Goal: Task Accomplishment & Management: Use online tool/utility

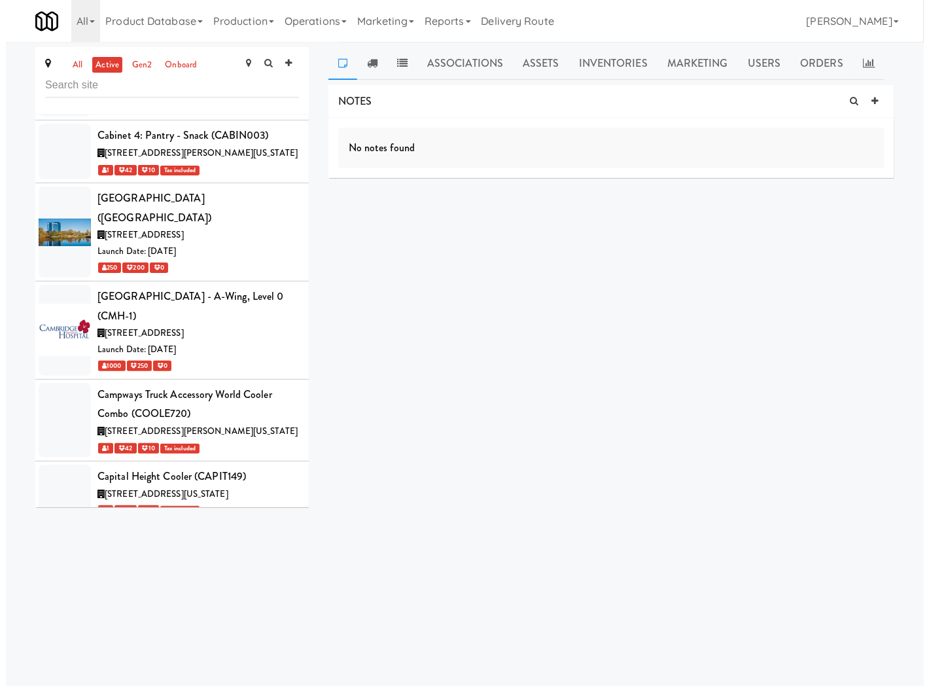
scroll to position [14670, 0]
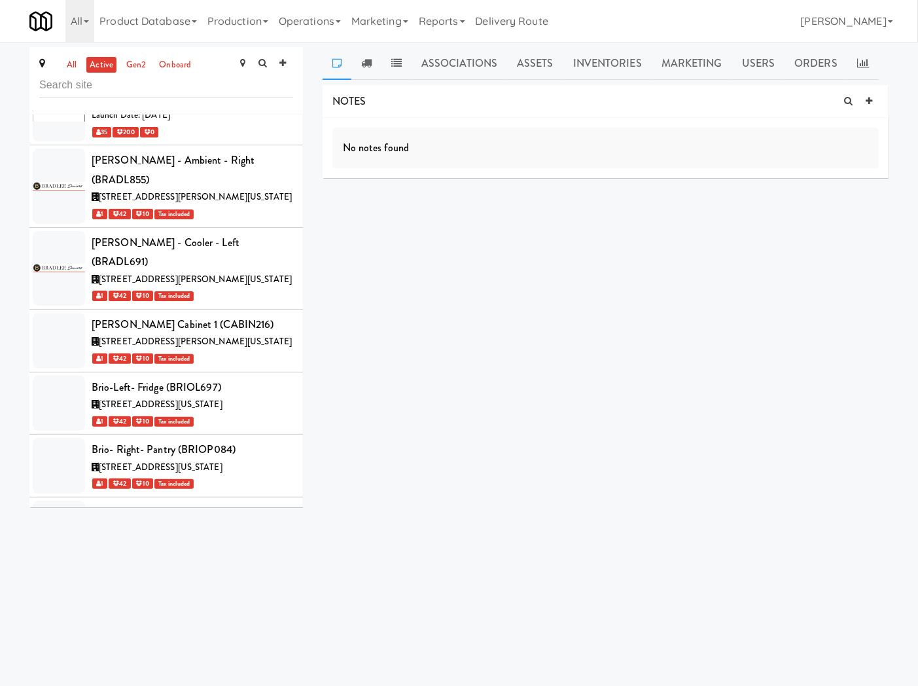
drag, startPoint x: 317, startPoint y: 21, endPoint x: 319, endPoint y: 41, distance: 20.5
click at [317, 21] on link "Operations" at bounding box center [310, 21] width 73 height 42
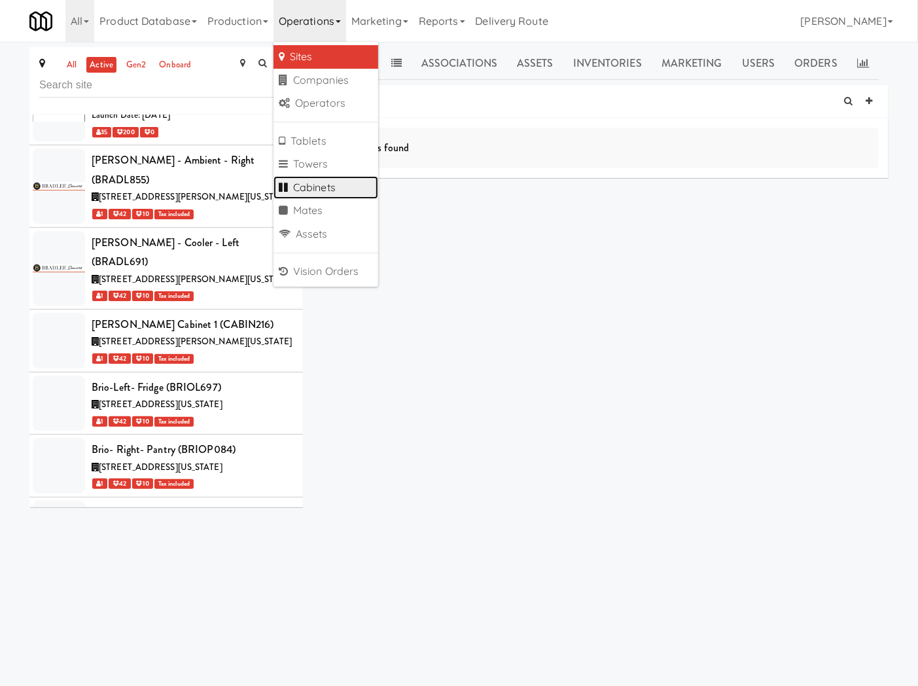
click at [338, 184] on link "Cabinets" at bounding box center [326, 188] width 105 height 24
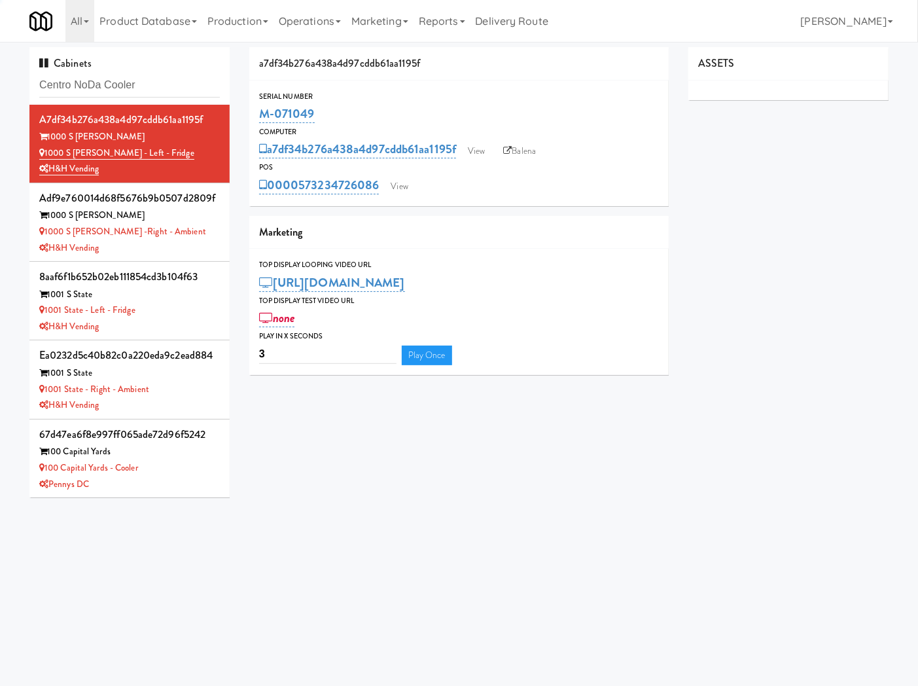
type input "Centro NoDa Cooler"
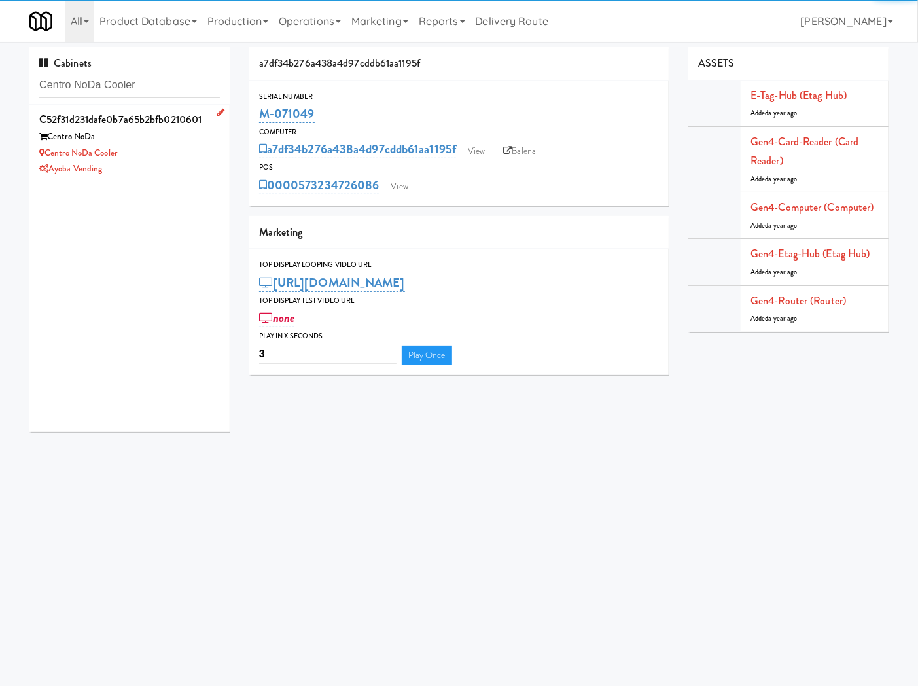
click at [167, 174] on div "Ayoba Vending" at bounding box center [129, 169] width 181 height 16
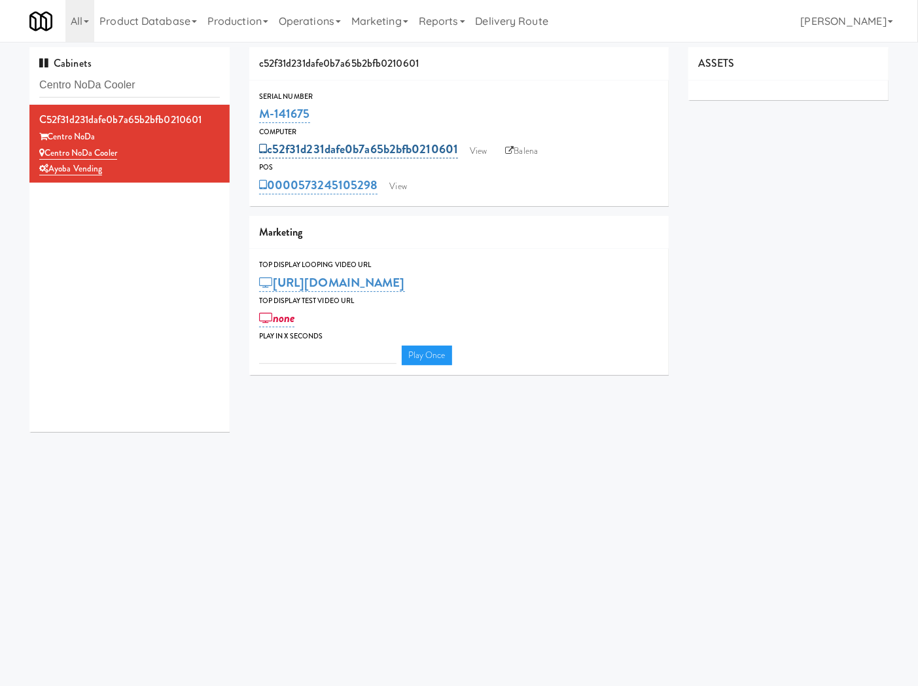
type input "3"
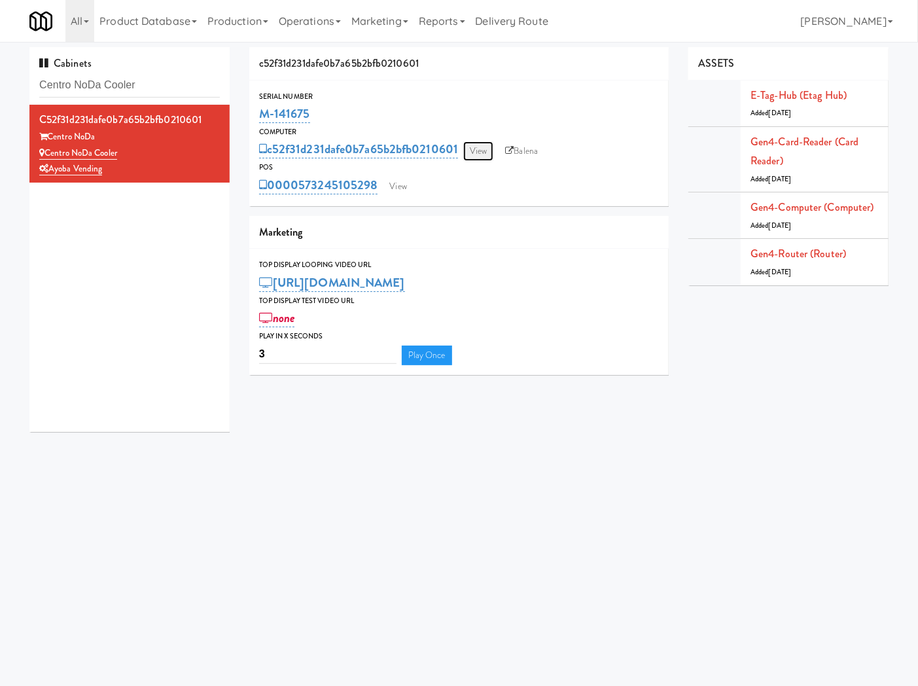
click at [482, 155] on link "View" at bounding box center [478, 151] width 30 height 20
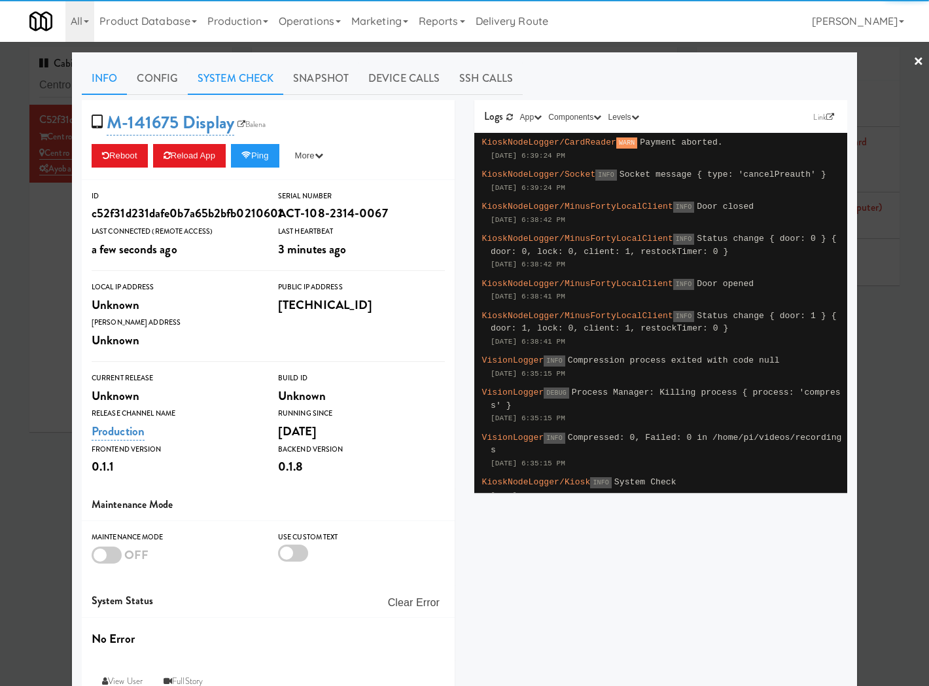
drag, startPoint x: 210, startPoint y: 77, endPoint x: 213, endPoint y: 93, distance: 16.0
click at [210, 79] on link "System Check" at bounding box center [236, 78] width 96 height 33
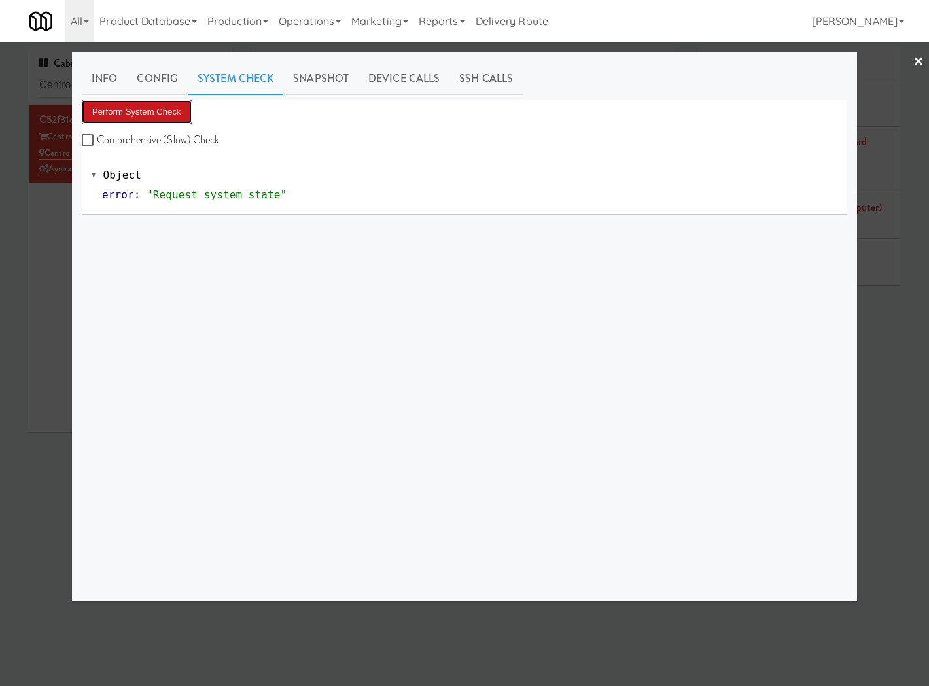
click at [185, 113] on button "Perform System Check" at bounding box center [137, 112] width 110 height 24
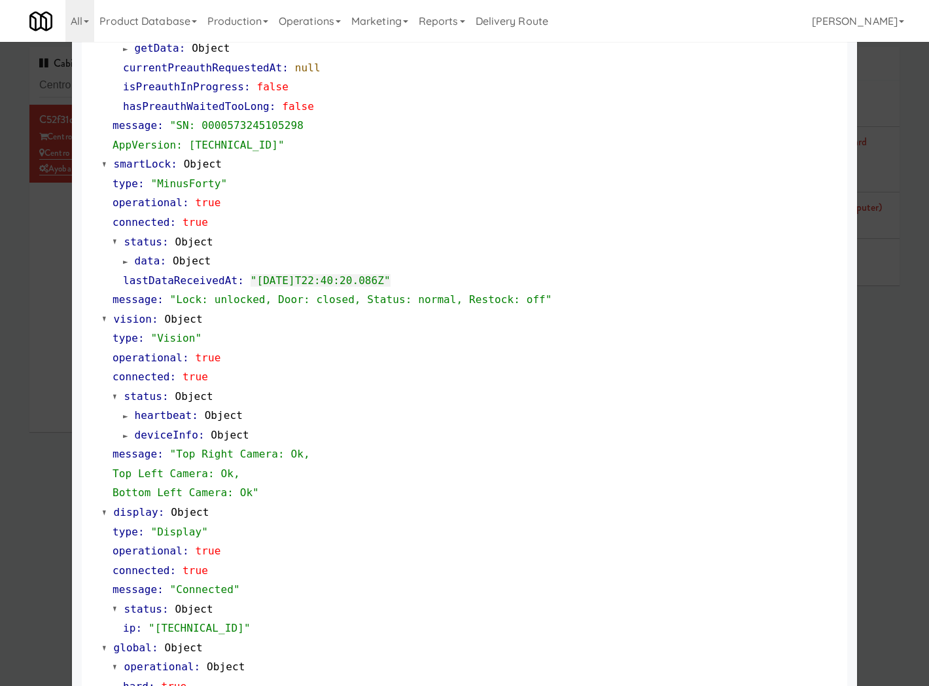
scroll to position [330, 0]
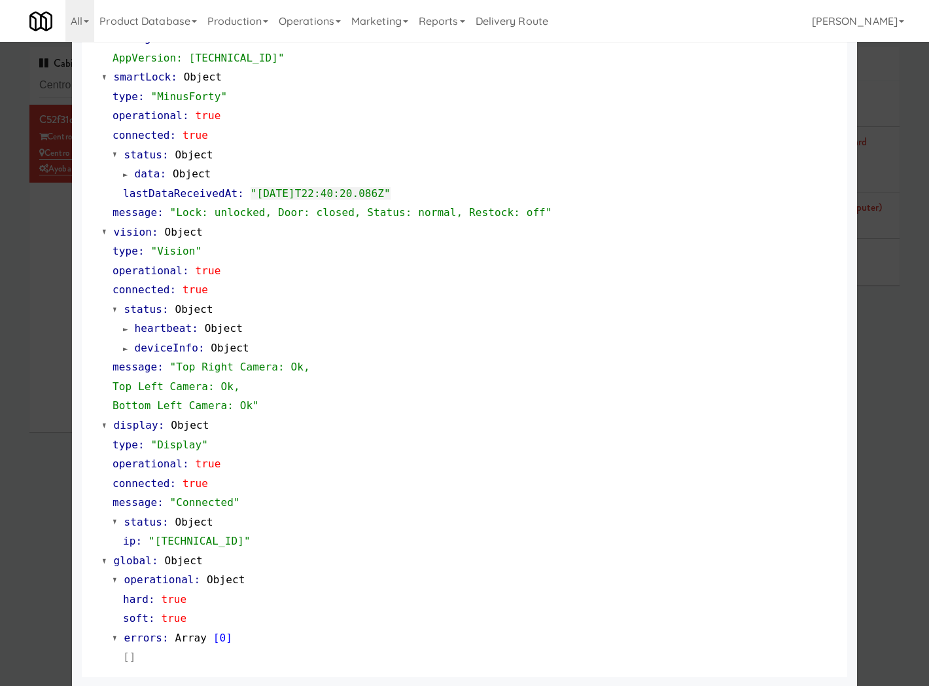
click at [48, 431] on div at bounding box center [464, 343] width 929 height 686
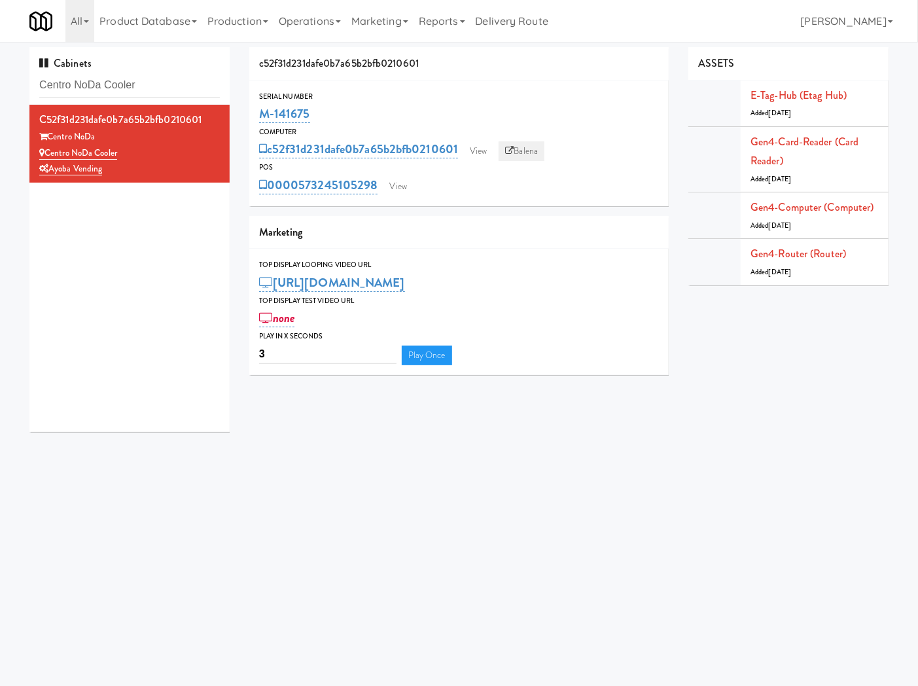
click at [544, 153] on link "Balena" at bounding box center [522, 151] width 46 height 20
drag, startPoint x: 330, startPoint y: 114, endPoint x: 627, endPoint y: 1, distance: 317.1
click at [258, 116] on div "Serial Number M-141675" at bounding box center [459, 107] width 420 height 35
copy link "M-141675"
click at [468, 148] on link "View" at bounding box center [478, 151] width 30 height 20
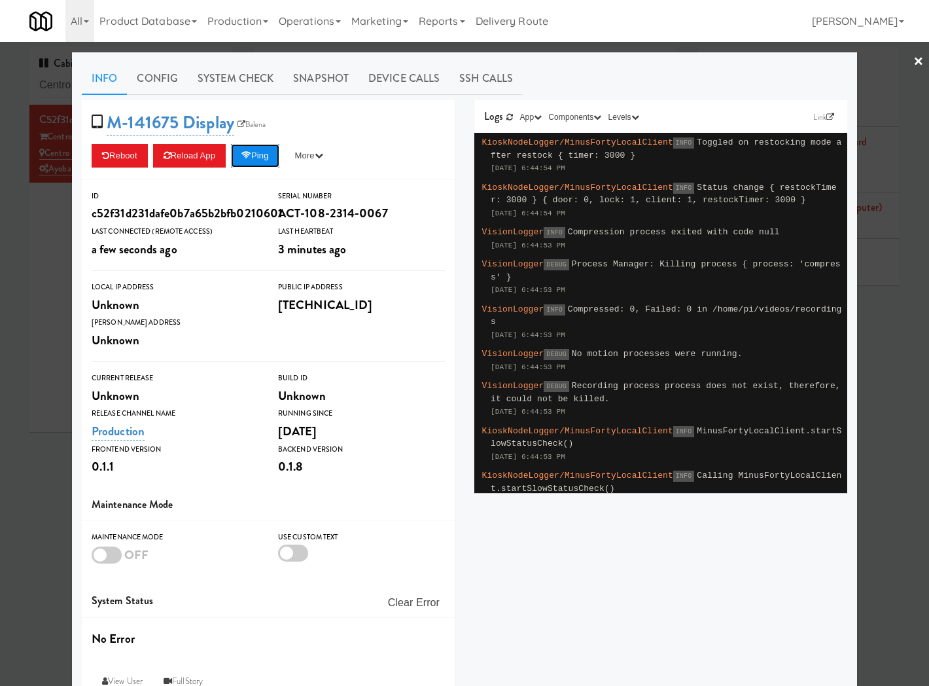
click at [258, 164] on button "Ping" at bounding box center [255, 156] width 48 height 24
click at [264, 160] on button "Ping" at bounding box center [255, 156] width 48 height 24
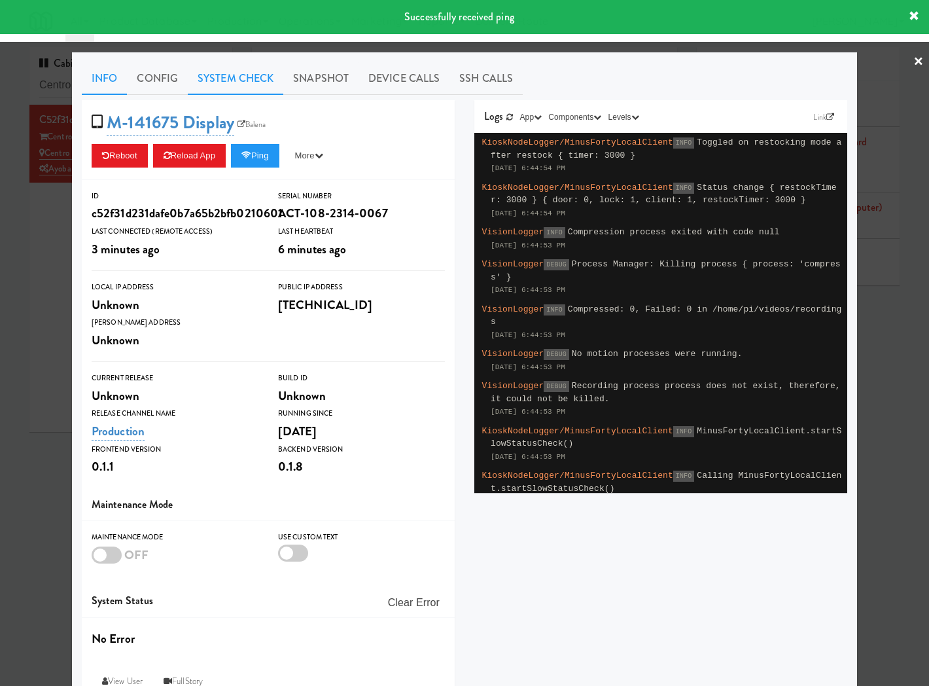
click at [236, 68] on link "System Check" at bounding box center [236, 78] width 96 height 33
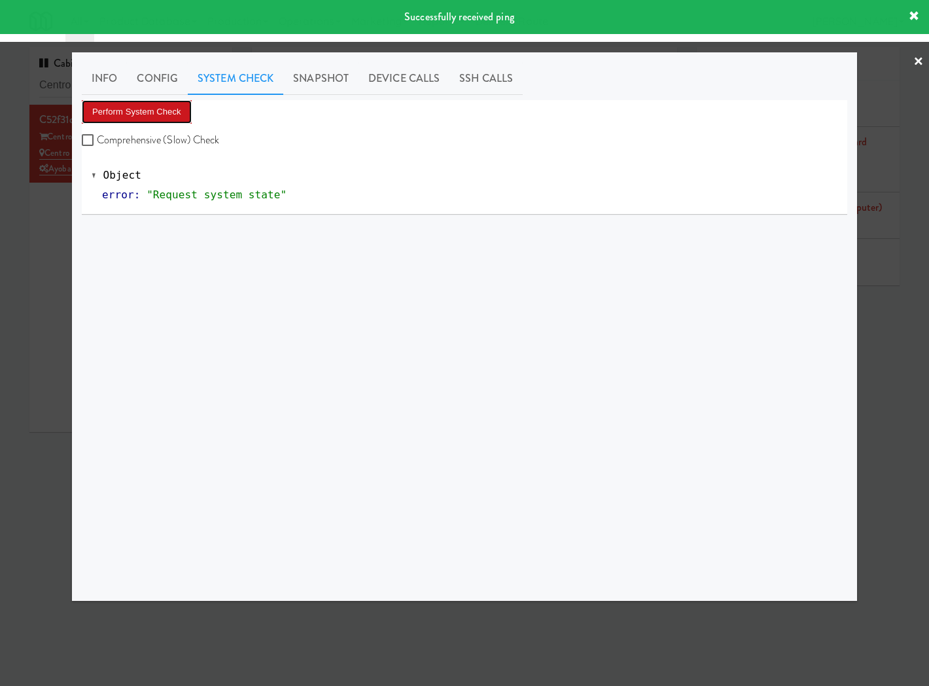
click at [170, 110] on button "Perform System Check" at bounding box center [137, 112] width 110 height 24
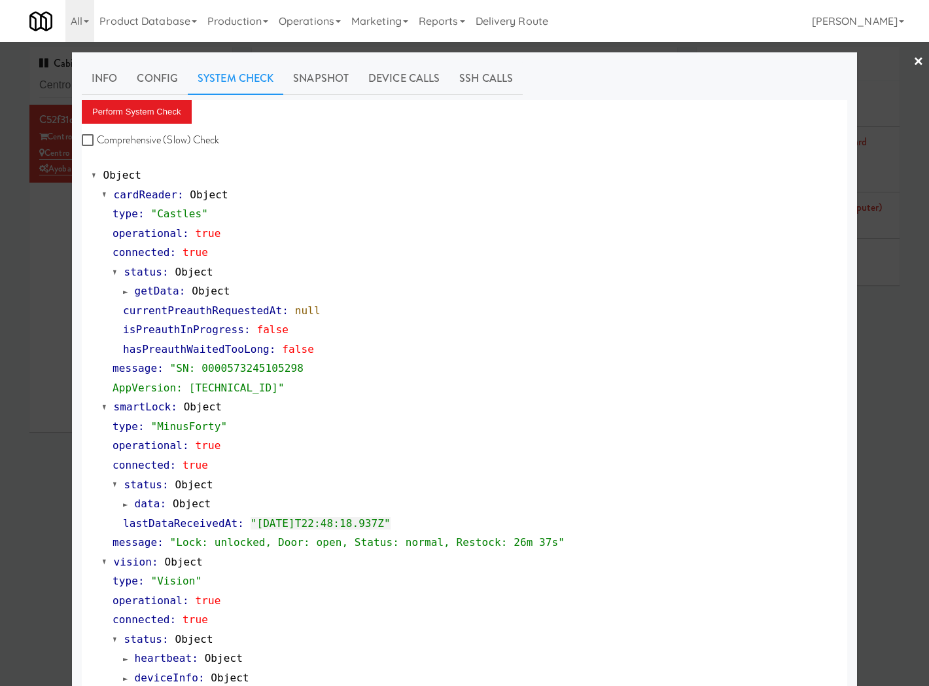
click at [38, 376] on div at bounding box center [464, 343] width 929 height 686
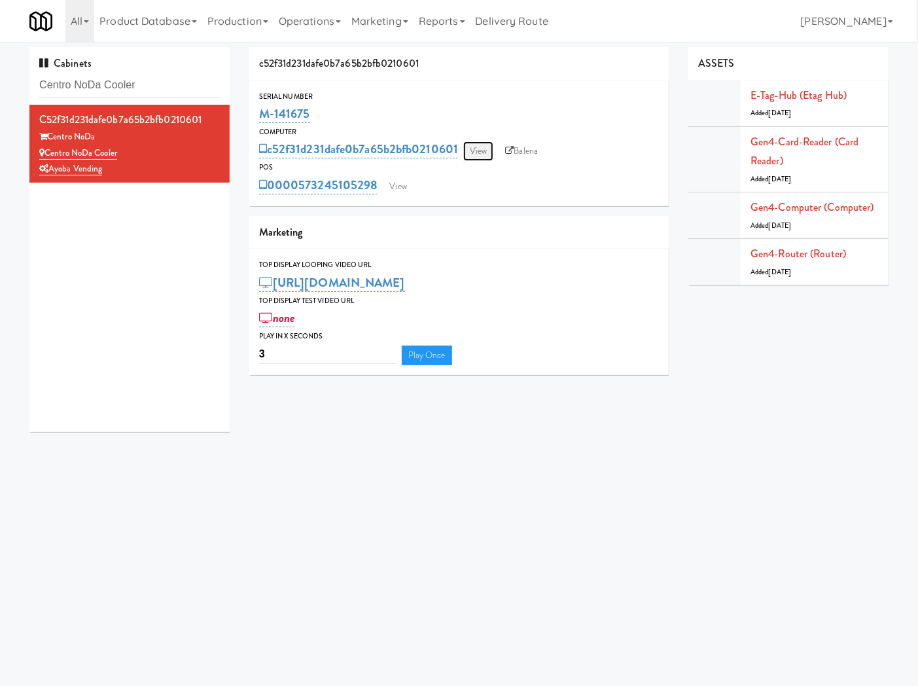
click at [476, 151] on link "View" at bounding box center [478, 151] width 30 height 20
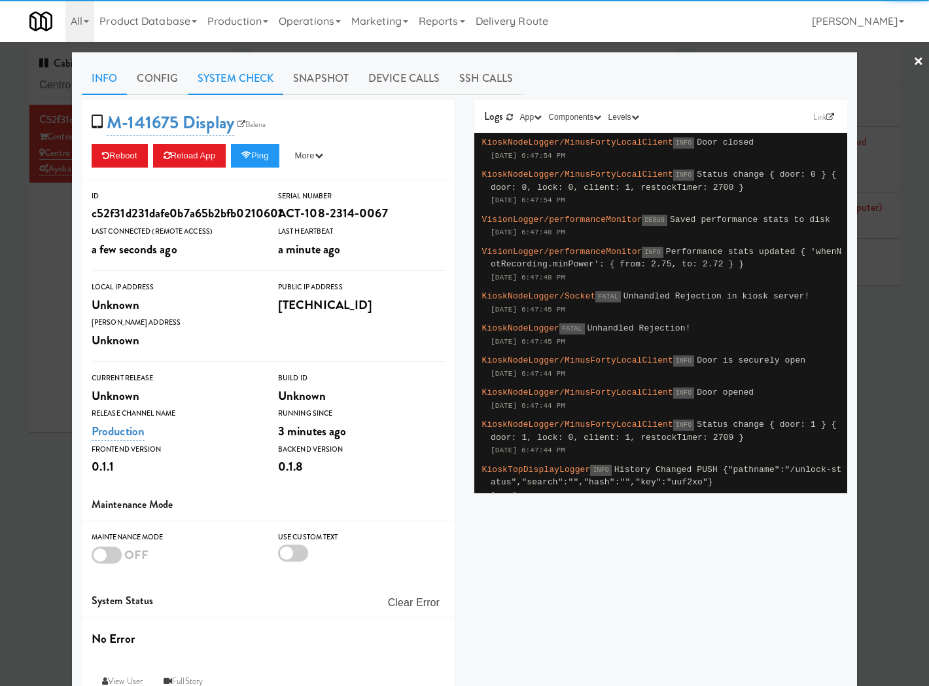
click at [218, 80] on link "System Check" at bounding box center [236, 78] width 96 height 33
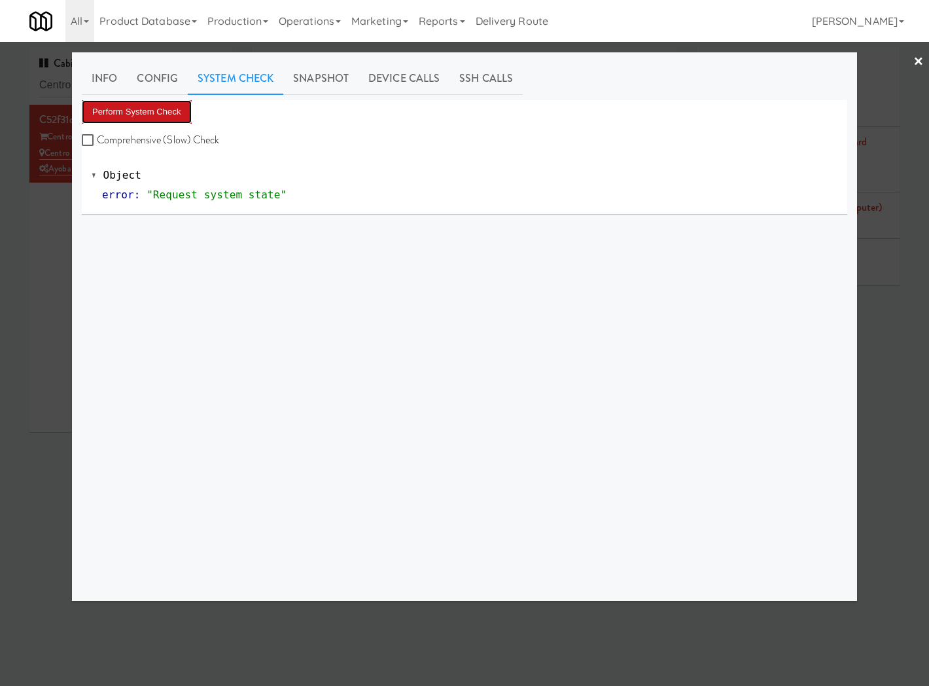
click at [157, 107] on button "Perform System Check" at bounding box center [137, 112] width 110 height 24
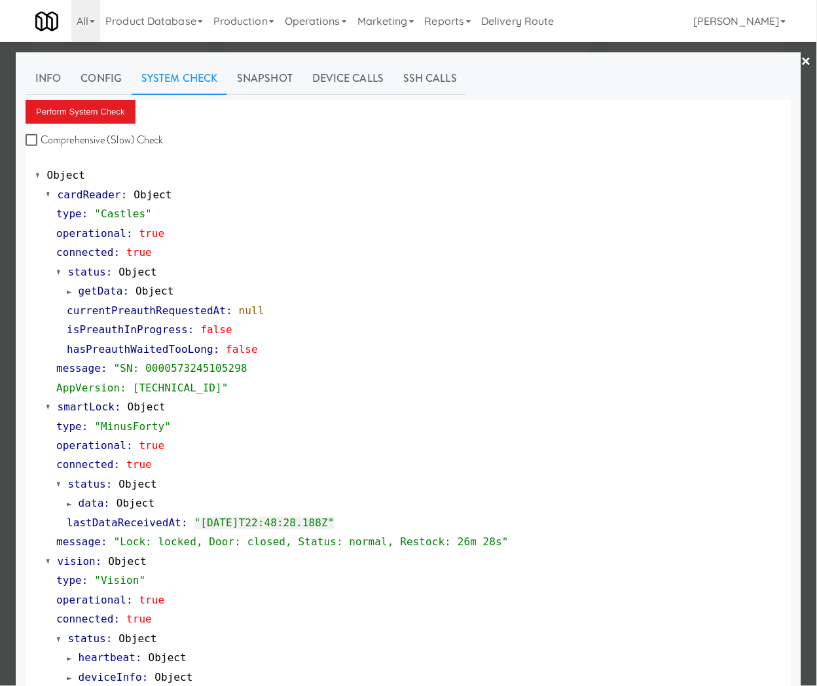
click at [500, 50] on div at bounding box center [408, 343] width 817 height 686
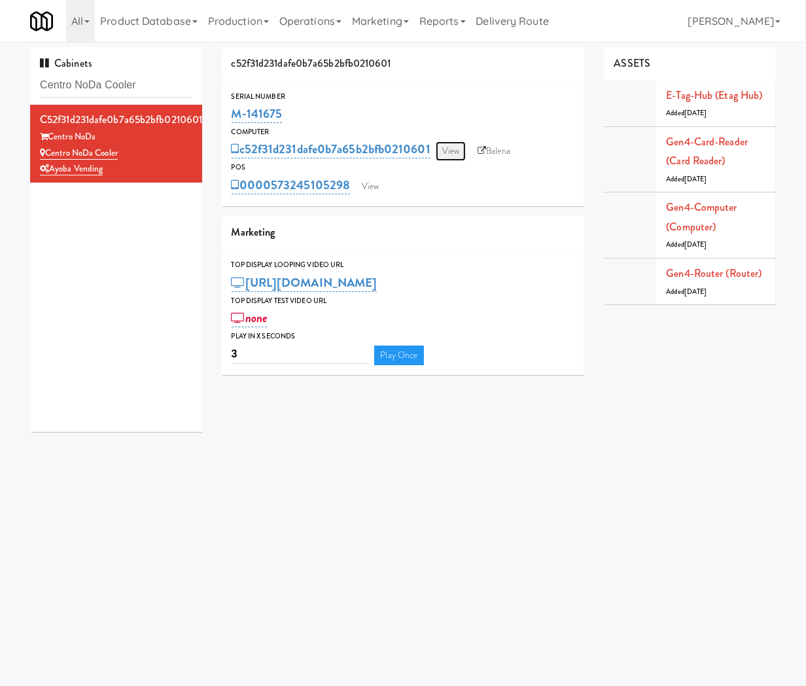
click at [450, 157] on link "View" at bounding box center [451, 151] width 30 height 20
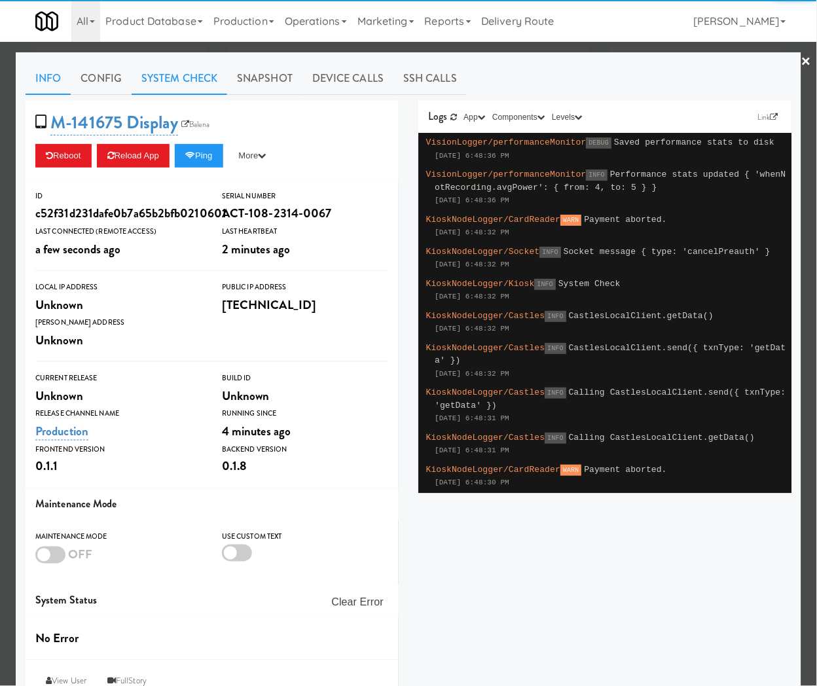
click at [191, 80] on link "System Check" at bounding box center [180, 78] width 96 height 33
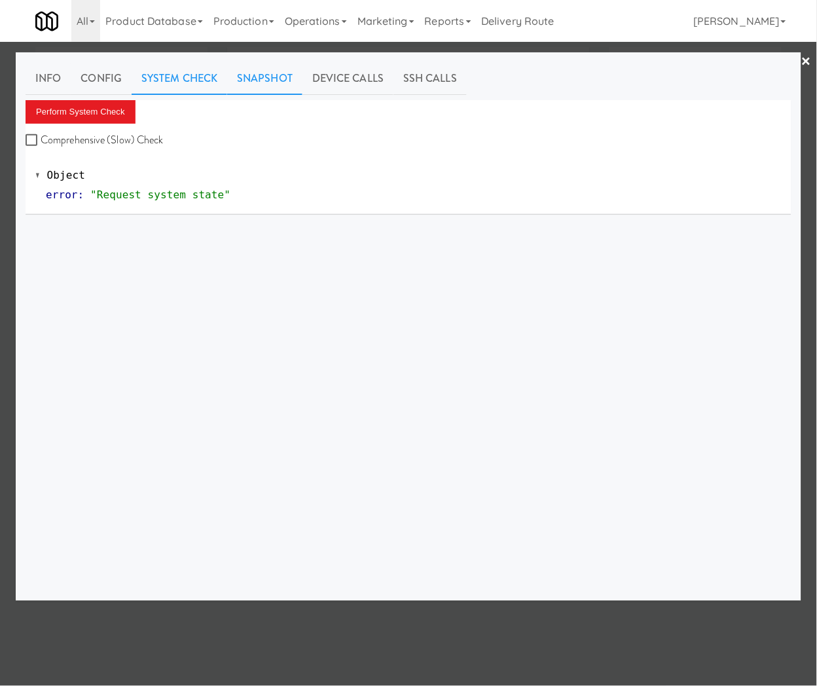
drag, startPoint x: 295, startPoint y: 69, endPoint x: 275, endPoint y: 75, distance: 21.0
click at [294, 69] on link "Snapshot" at bounding box center [264, 78] width 75 height 33
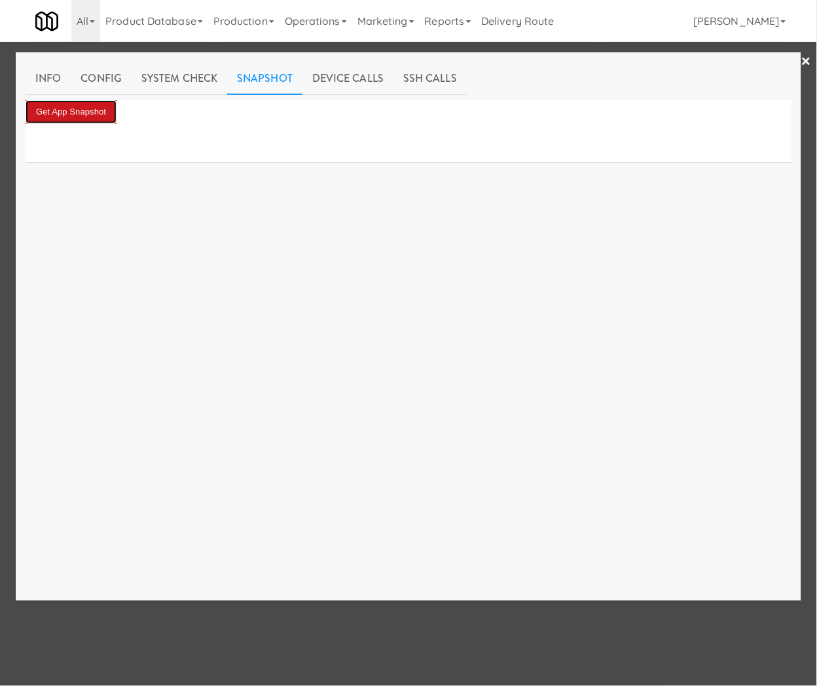
click at [97, 108] on button "Get App Snapshot" at bounding box center [71, 112] width 91 height 24
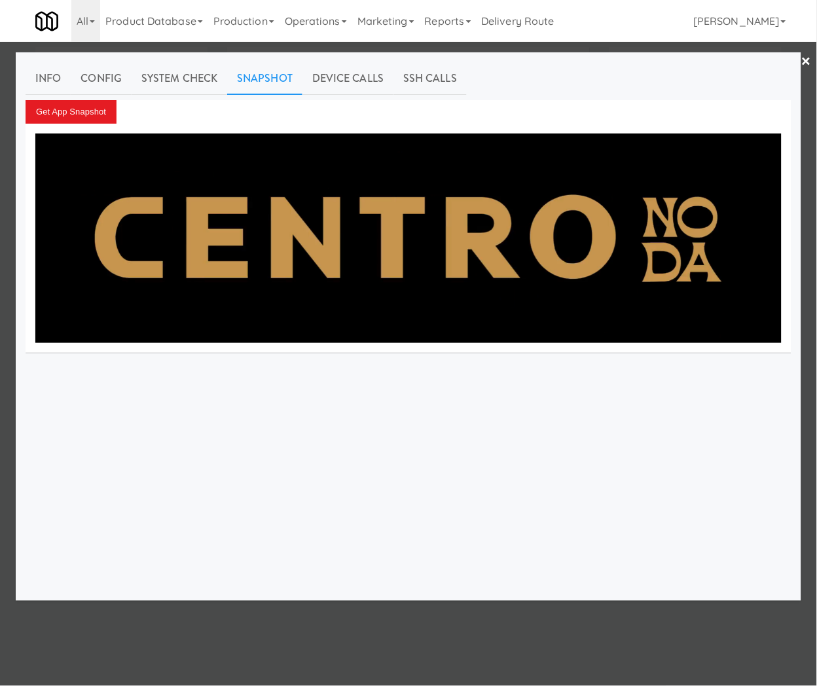
click at [361, 48] on div at bounding box center [408, 343] width 817 height 686
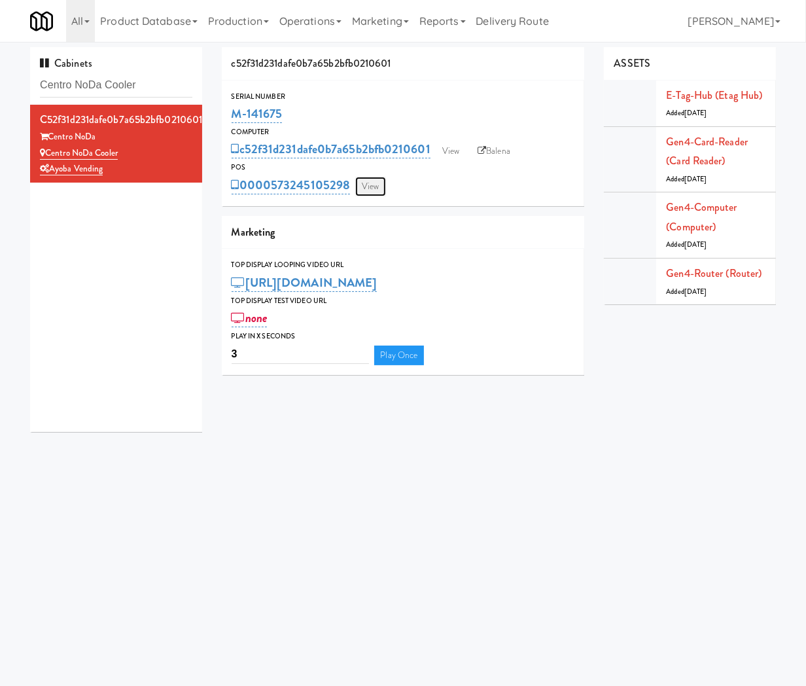
click at [371, 191] on link "View" at bounding box center [370, 187] width 30 height 20
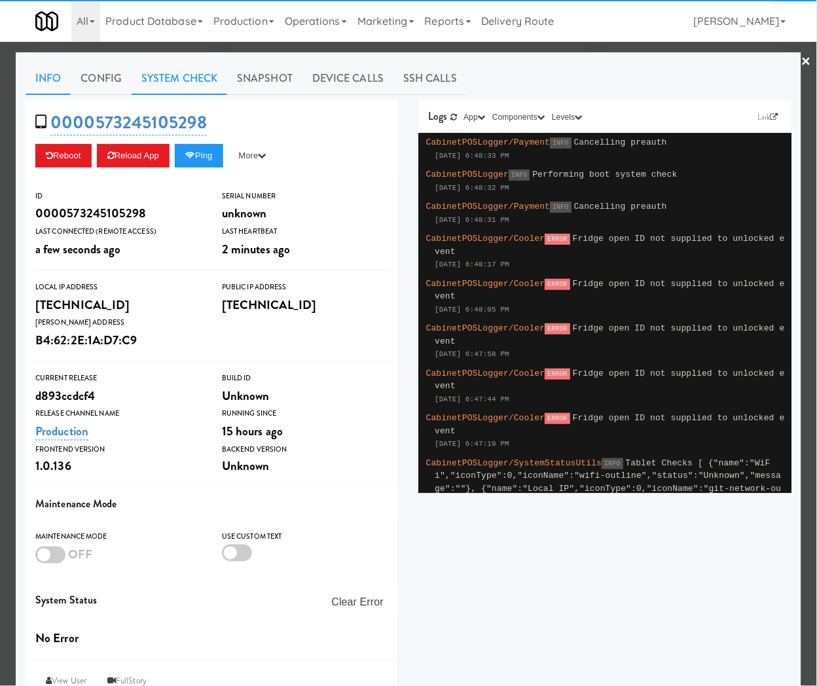
click at [201, 77] on link "System Check" at bounding box center [180, 78] width 96 height 33
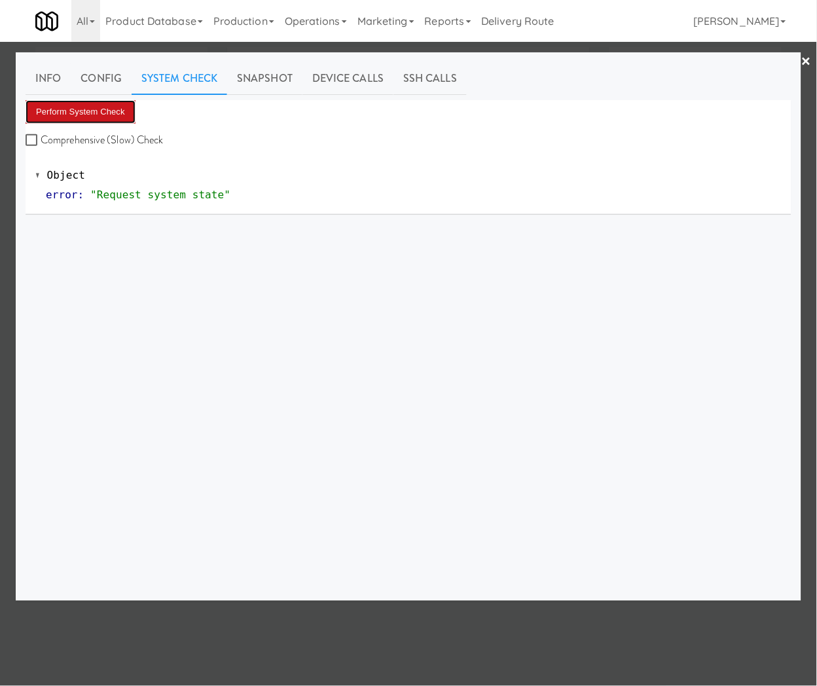
click at [81, 114] on button "Perform System Check" at bounding box center [81, 112] width 110 height 24
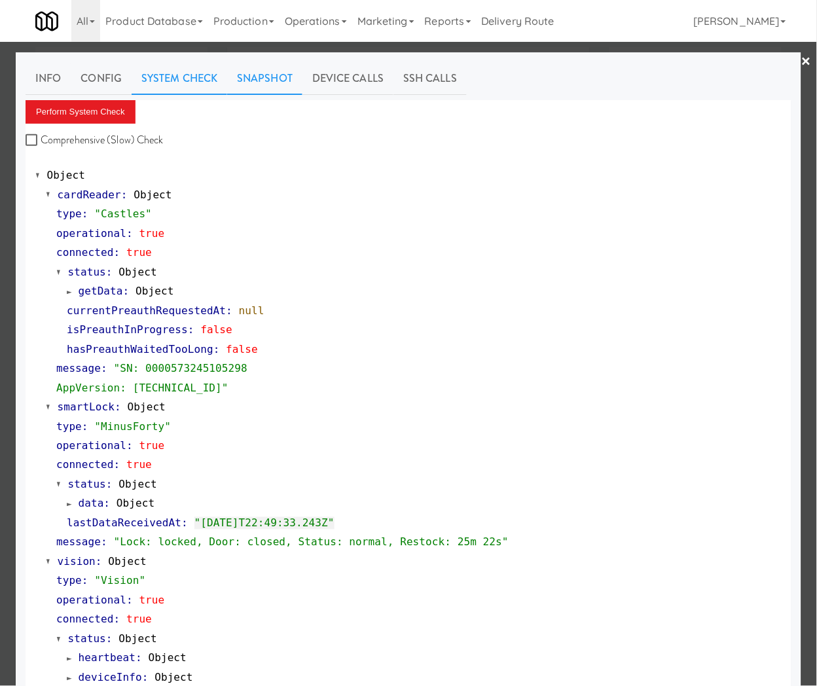
click at [266, 74] on link "Snapshot" at bounding box center [264, 78] width 75 height 33
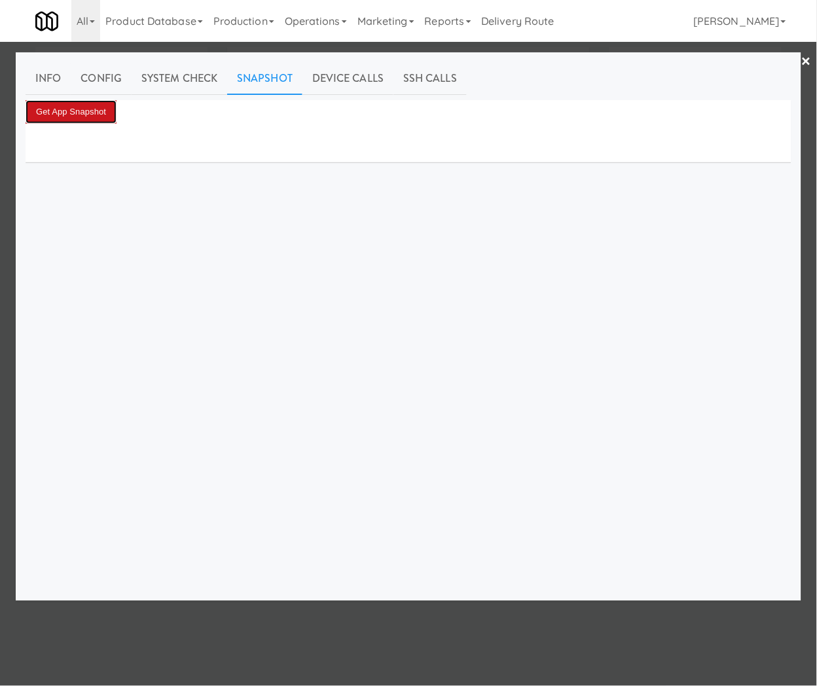
click at [113, 112] on button "Get App Snapshot" at bounding box center [71, 112] width 91 height 24
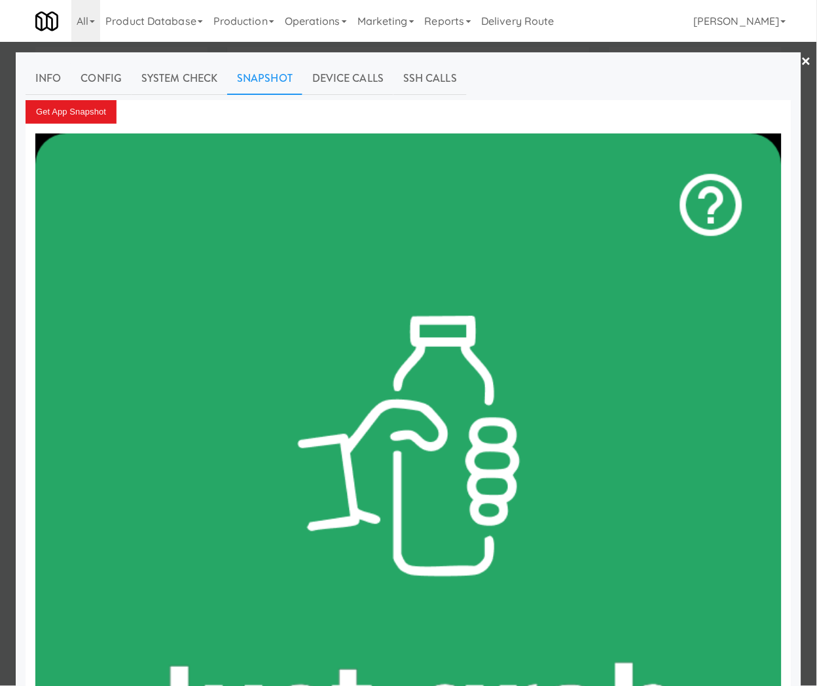
click at [447, 47] on div at bounding box center [408, 343] width 817 height 686
